Goal: Find specific page/section: Find specific page/section

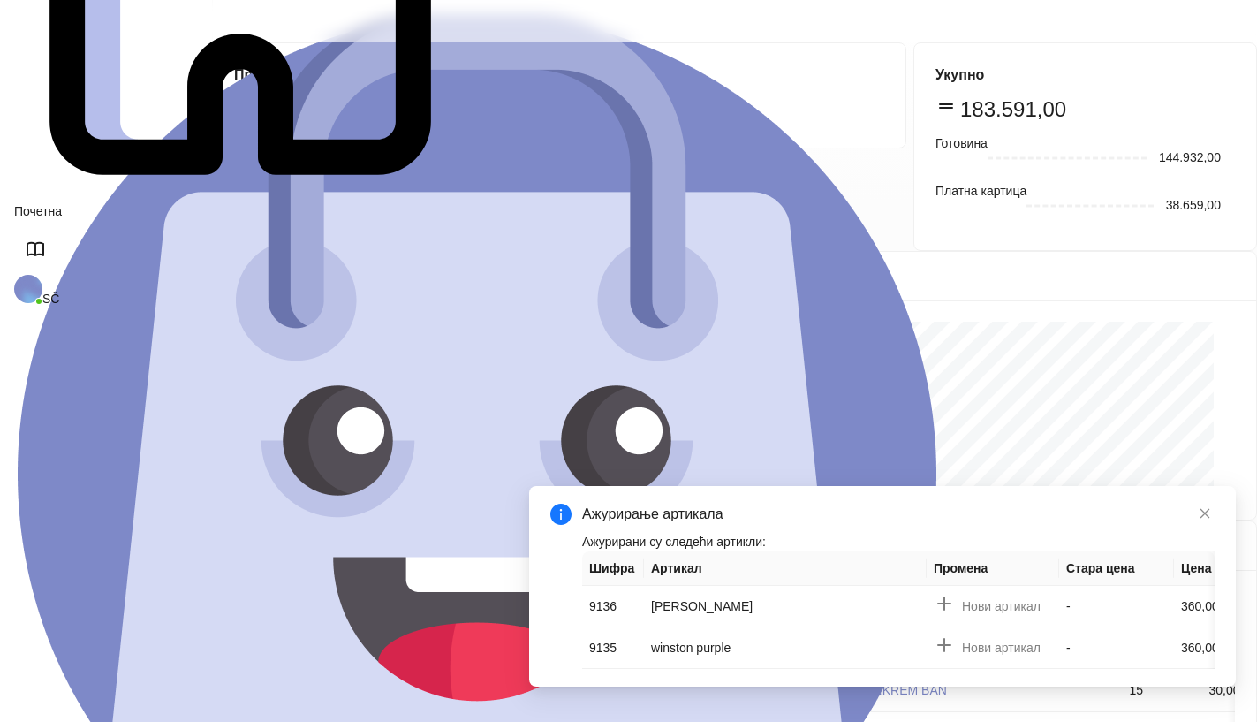
click at [1110, 531] on button "Сви продати артикли" at bounding box center [1160, 545] width 150 height 28
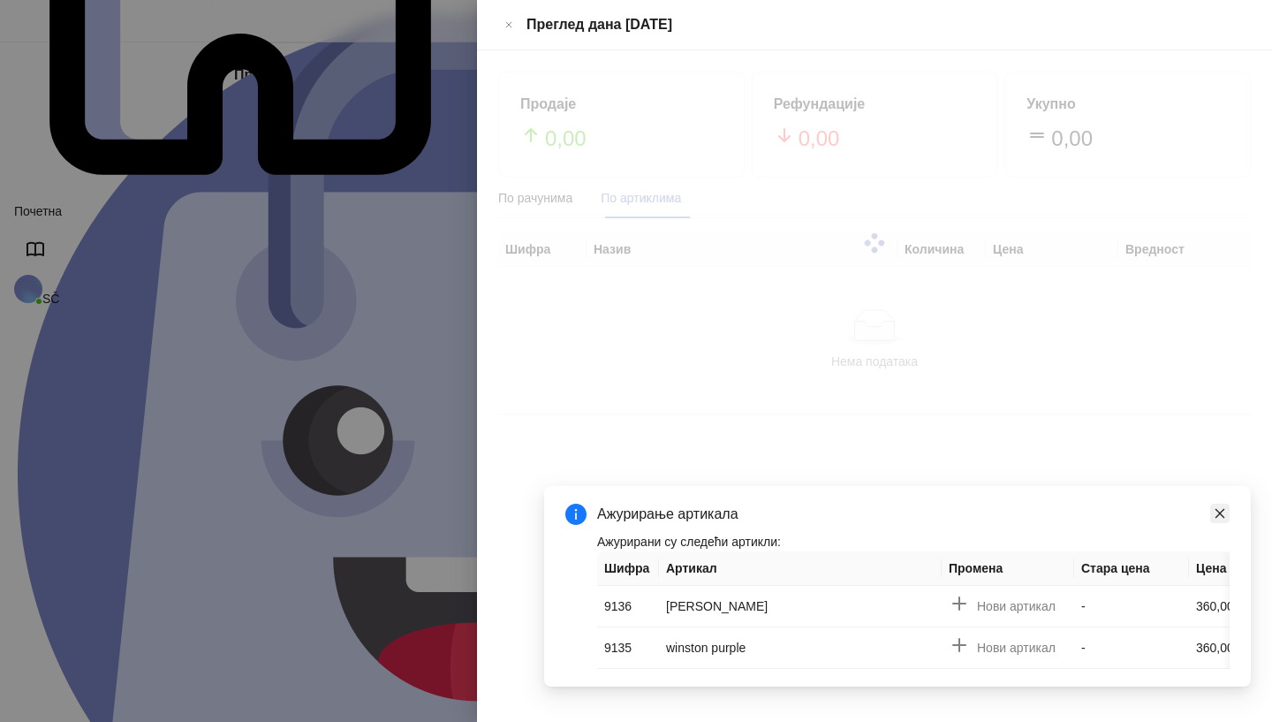
click at [1219, 520] on icon "close" at bounding box center [1220, 513] width 12 height 12
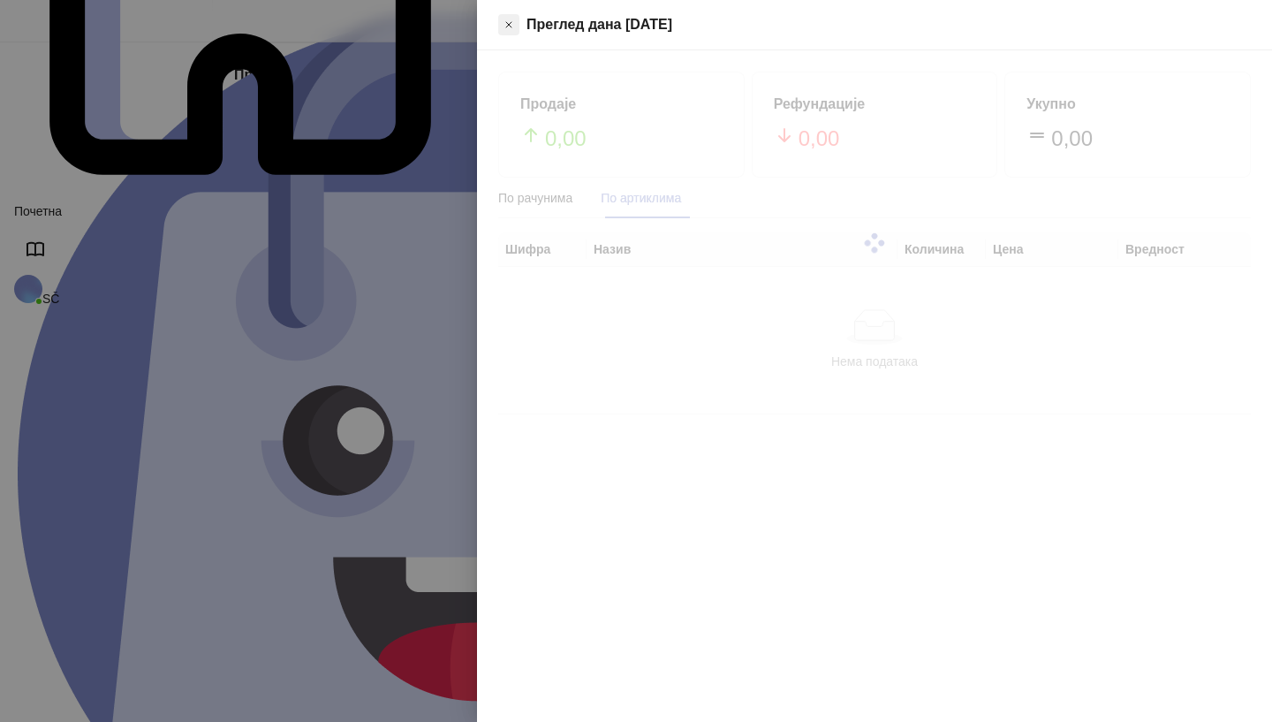
click at [514, 17] on icon "Close" at bounding box center [509, 24] width 11 height 21
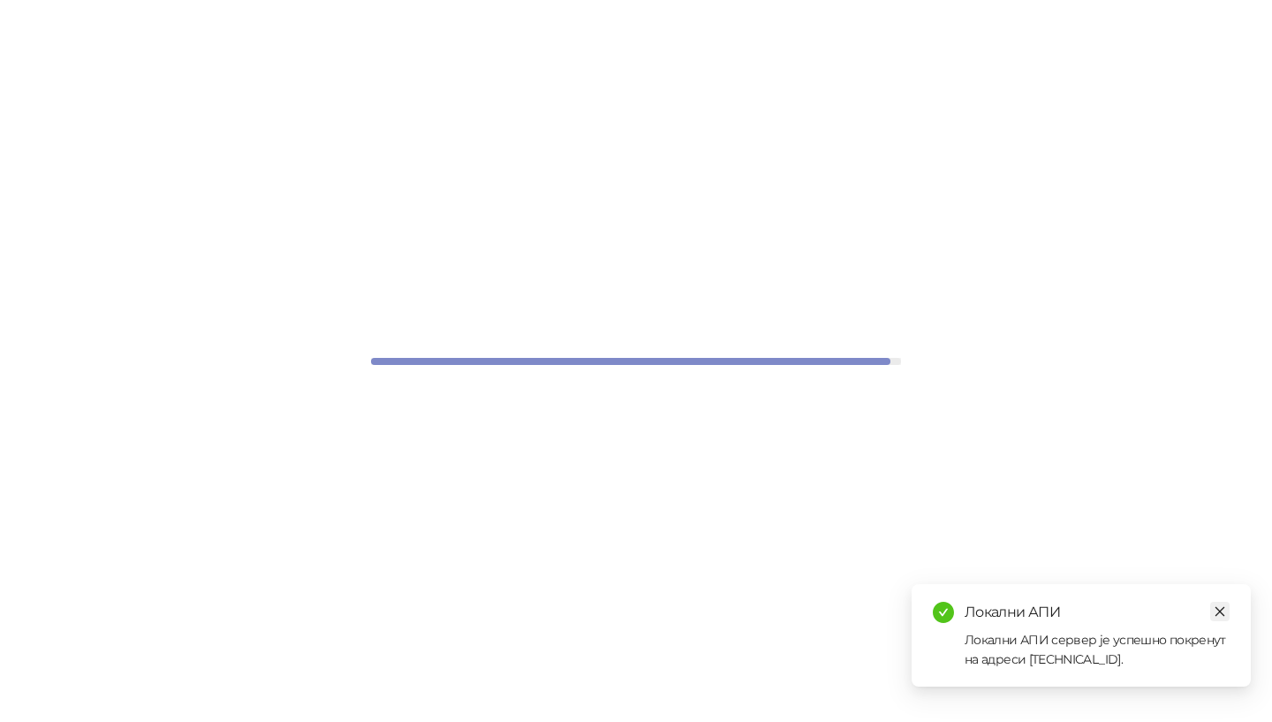
click at [1222, 609] on icon "close" at bounding box center [1220, 611] width 12 height 12
